Goal: Task Accomplishment & Management: Use online tool/utility

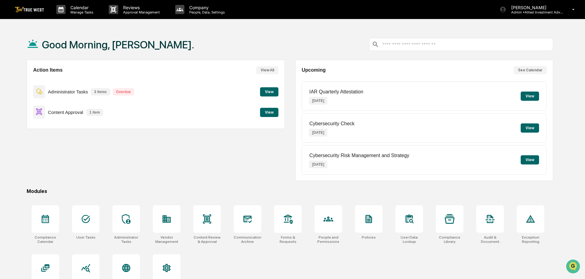
click at [270, 111] on button "View" at bounding box center [269, 112] width 18 height 9
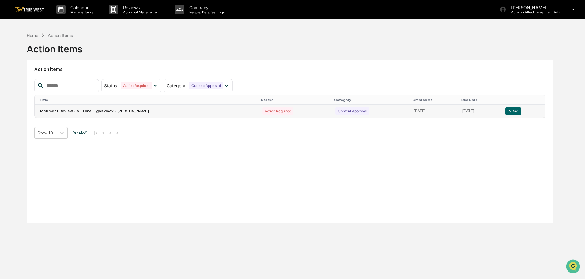
click at [515, 110] on button "View" at bounding box center [514, 111] width 16 height 8
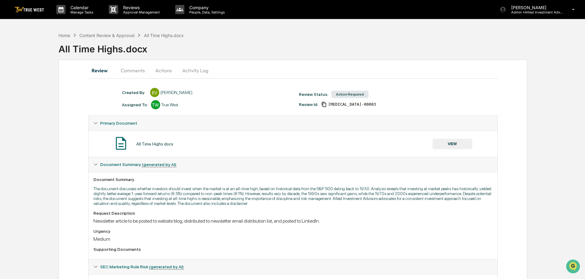
click at [454, 143] on button "VIEW" at bounding box center [453, 144] width 40 height 10
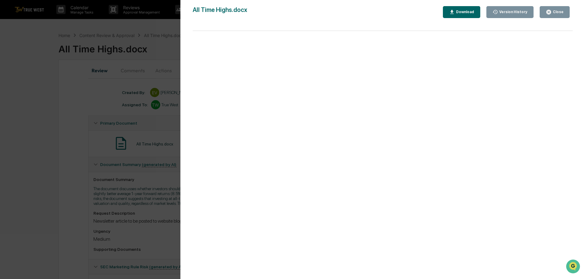
click at [556, 9] on div "Close" at bounding box center [555, 12] width 18 height 6
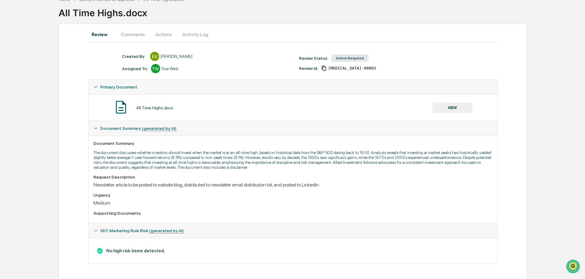
scroll to position [37, 0]
click at [162, 33] on button "Actions" at bounding box center [164, 33] width 28 height 15
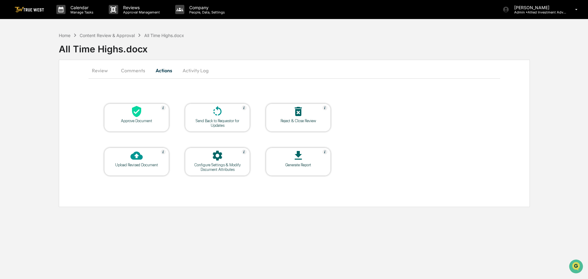
click at [133, 114] on icon at bounding box center [136, 111] width 9 height 11
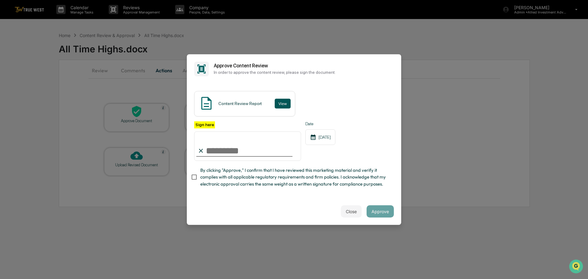
click at [280, 103] on button "View" at bounding box center [283, 104] width 16 height 10
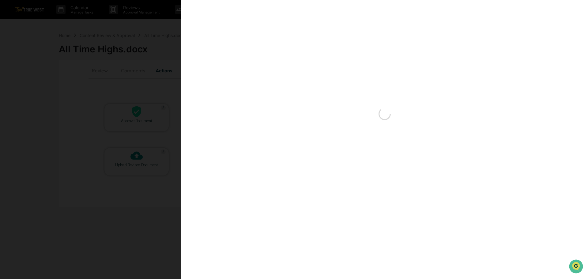
click at [142, 30] on div "Version History [DATE] 04:50 PM [PERSON_NAME]" at bounding box center [294, 139] width 588 height 279
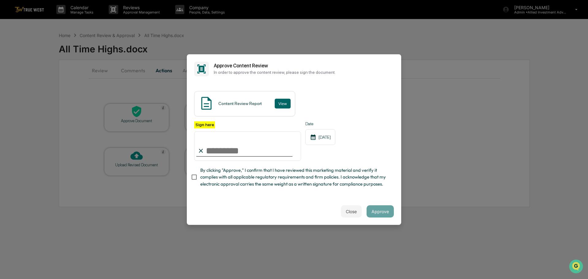
click at [232, 153] on input "Sign here" at bounding box center [247, 145] width 107 height 29
type input "**********"
click at [386, 212] on button "Approve" at bounding box center [380, 211] width 27 height 12
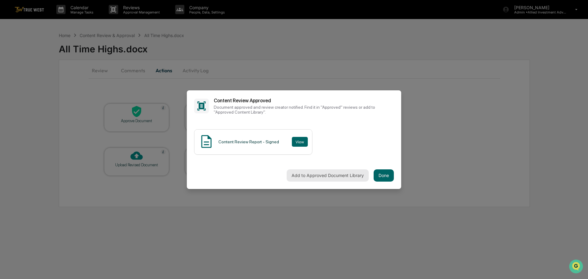
click at [345, 176] on button "Add to Approved Document Library" at bounding box center [328, 175] width 82 height 12
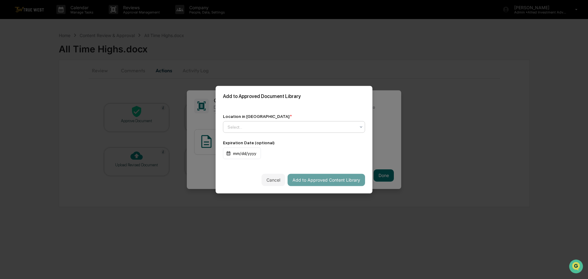
click at [270, 125] on div at bounding box center [292, 127] width 128 height 6
click at [258, 154] on div "↳ Marketing and Advertisements" at bounding box center [294, 154] width 142 height 12
click at [317, 180] on button "Add to Approved Content Library" at bounding box center [327, 180] width 78 height 12
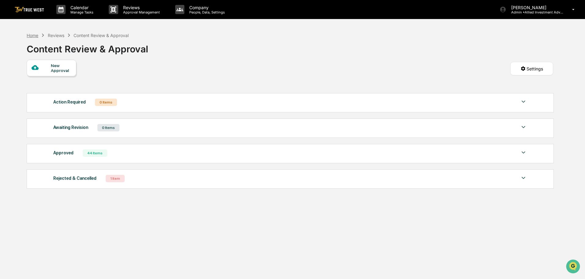
click at [29, 35] on div "Home" at bounding box center [33, 35] width 12 height 5
